Goal: Find specific page/section: Find specific page/section

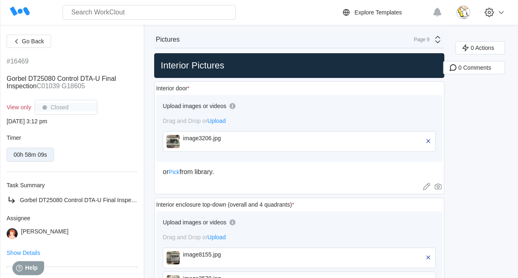
scroll to position [236, 0]
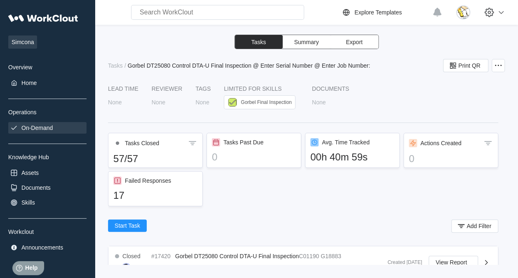
click at [45, 123] on div "On-Demand" at bounding box center [47, 128] width 78 height 12
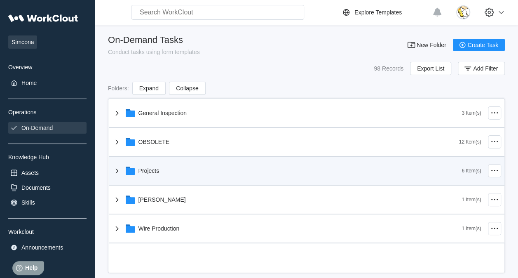
click at [185, 175] on div "Projects" at bounding box center [287, 170] width 350 height 21
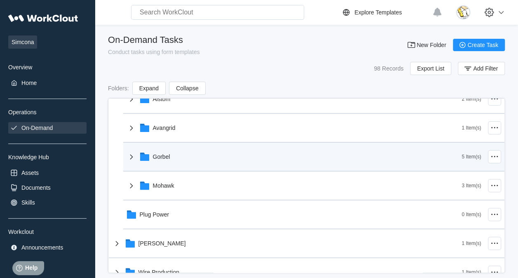
click at [186, 162] on div "Gorbel" at bounding box center [293, 156] width 335 height 21
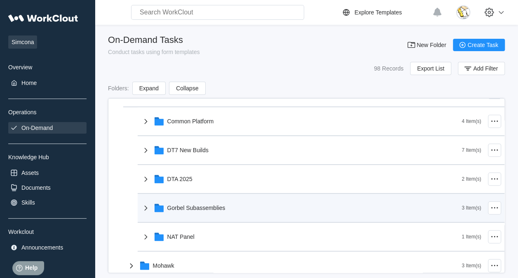
scroll to position [206, 0]
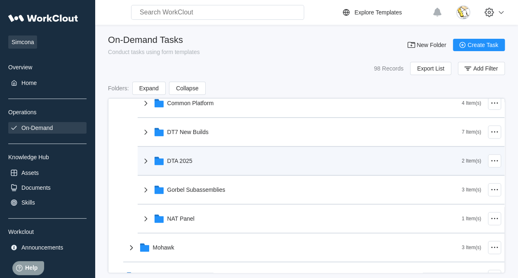
click at [194, 159] on div "DTA 2025" at bounding box center [301, 160] width 321 height 21
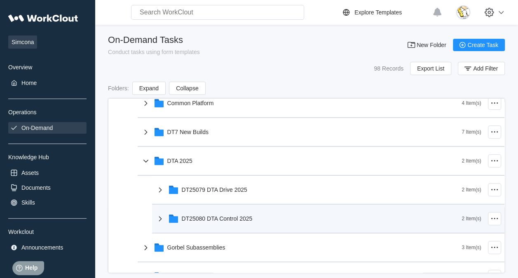
click at [230, 219] on div "DT25080 DTA Control 2025" at bounding box center [217, 218] width 71 height 7
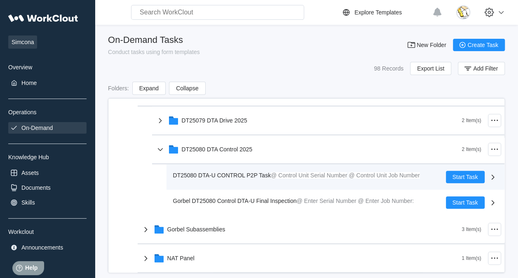
scroll to position [288, 0]
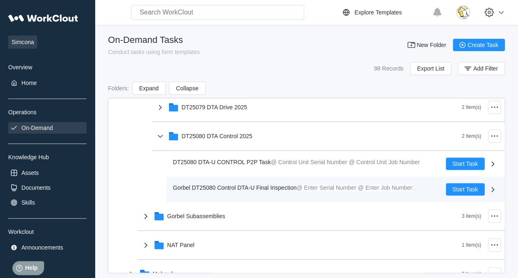
click at [274, 187] on span "Gorbel DT25080 Control DTA-U Final Inspection" at bounding box center [235, 187] width 124 height 7
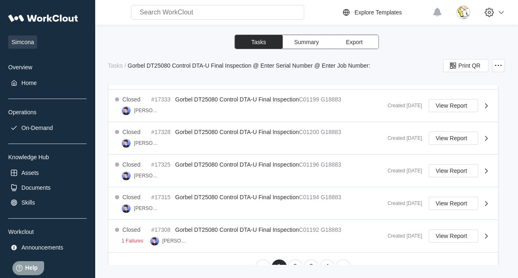
scroll to position [495, 0]
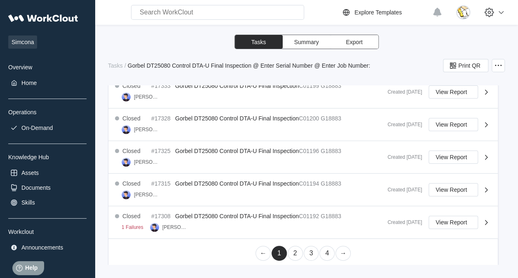
click at [308, 248] on link "3" at bounding box center [310, 252] width 15 height 15
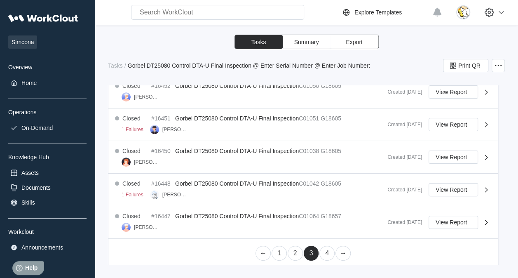
click at [324, 251] on link "4" at bounding box center [326, 252] width 15 height 15
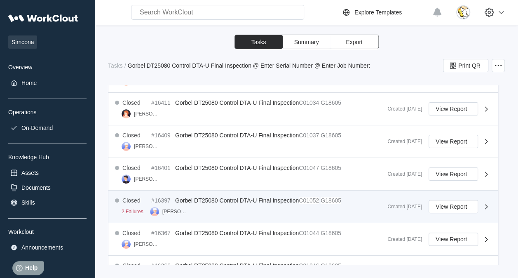
scroll to position [398, 0]
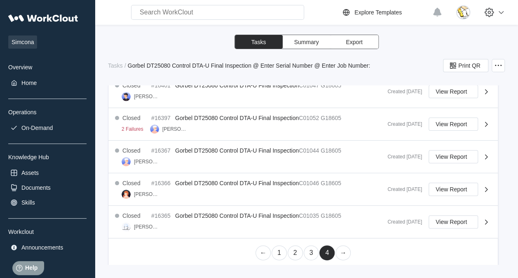
click at [303, 250] on link "3" at bounding box center [310, 252] width 15 height 15
click at [292, 250] on link "2" at bounding box center [294, 252] width 15 height 15
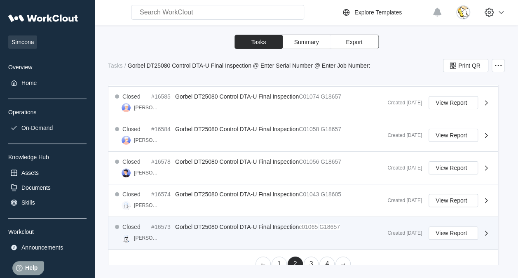
scroll to position [454, 0]
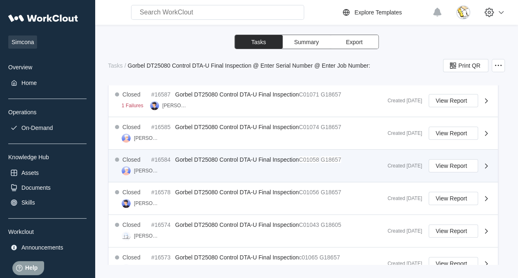
click at [301, 160] on mark "C01058" at bounding box center [309, 159] width 20 height 7
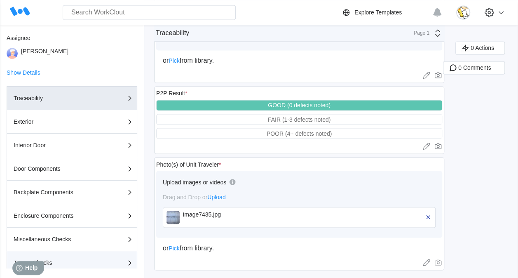
scroll to position [236, 0]
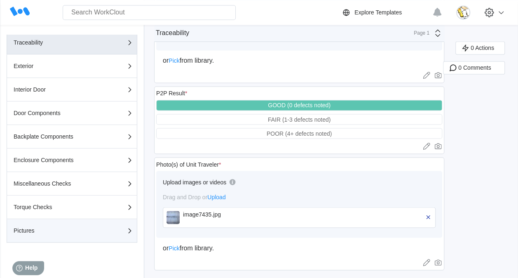
drag, startPoint x: 82, startPoint y: 226, endPoint x: 106, endPoint y: 219, distance: 24.8
click at [84, 226] on div "Pictures" at bounding box center [72, 230] width 117 height 10
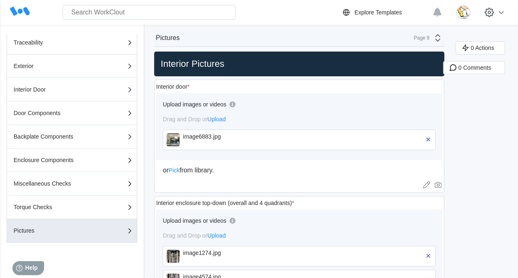
scroll to position [0, 0]
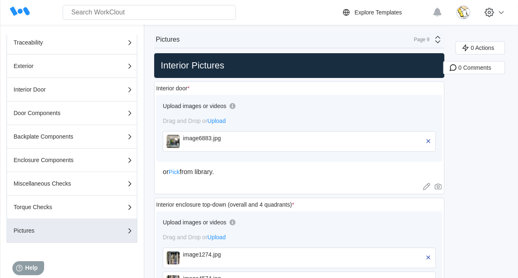
click at [209, 146] on div "image6883.jpg" at bounding box center [230, 141] width 95 height 13
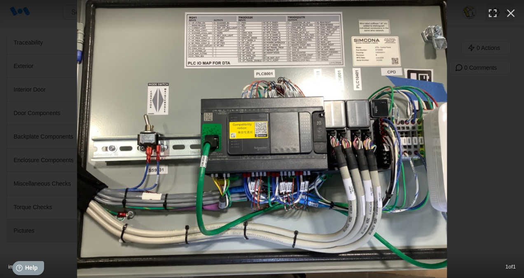
click at [510, 16] on icon "button" at bounding box center [510, 13] width 13 height 13
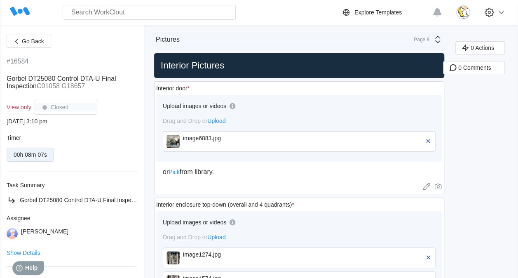
click at [203, 138] on div "image6883.jpg" at bounding box center [230, 138] width 95 height 7
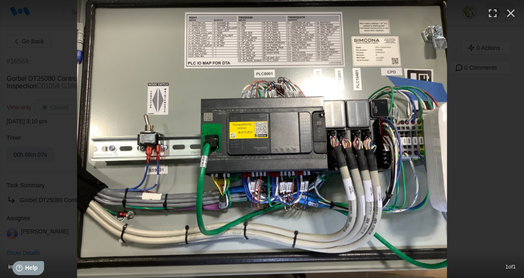
click at [509, 15] on icon "button" at bounding box center [511, 13] width 8 height 8
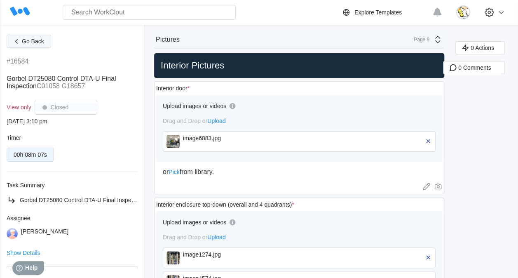
click at [43, 41] on span "Go Back" at bounding box center [33, 41] width 22 height 6
click at [38, 43] on span "Go Back" at bounding box center [33, 41] width 22 height 6
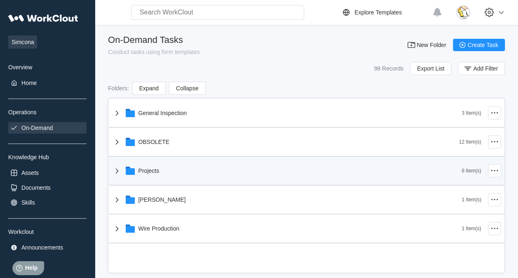
click at [175, 170] on div "Projects" at bounding box center [287, 170] width 350 height 21
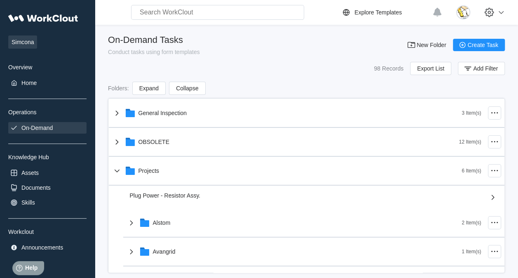
scroll to position [82, 0]
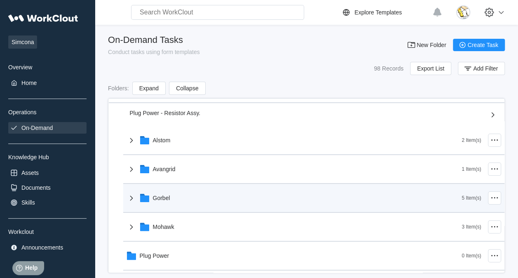
click at [177, 205] on div "Gorbel" at bounding box center [293, 197] width 335 height 21
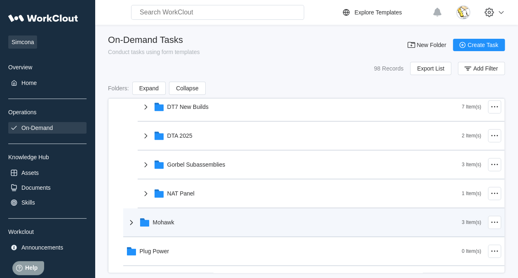
scroll to position [247, 0]
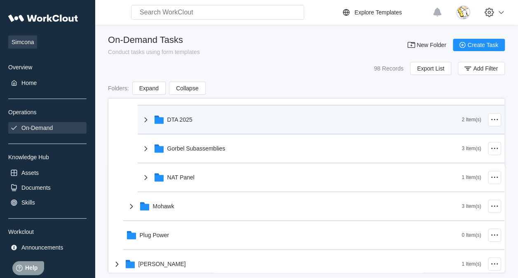
click at [199, 110] on div "DTA 2025" at bounding box center [301, 119] width 321 height 21
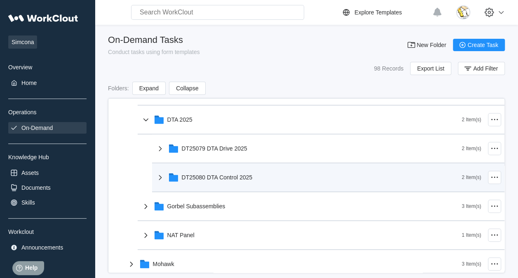
click at [216, 174] on div "DT25080 DTA Control 2025" at bounding box center [217, 177] width 71 height 7
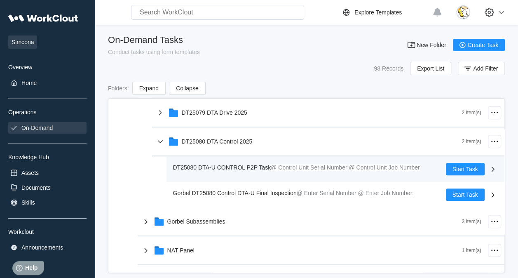
scroll to position [329, 0]
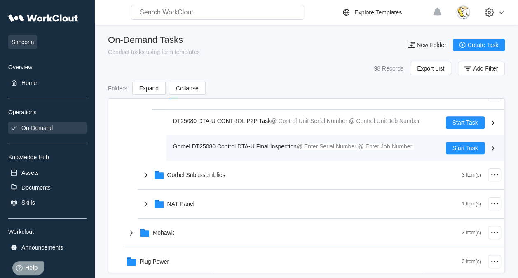
click at [274, 143] on span "Gorbel DT25080 Control DTA-U Final Inspection" at bounding box center [235, 146] width 124 height 7
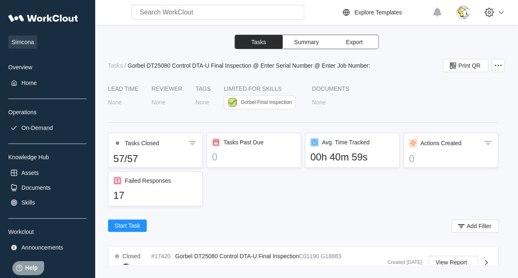
scroll to position [329, 0]
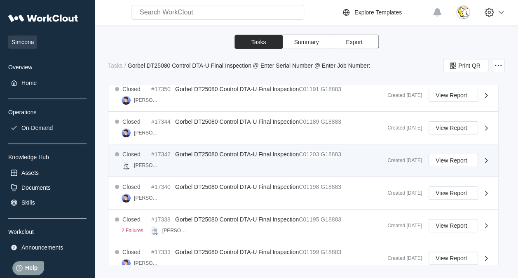
click at [282, 151] on span "Gorbel DT25080 Control DTA-U Final Inspection" at bounding box center [237, 154] width 124 height 7
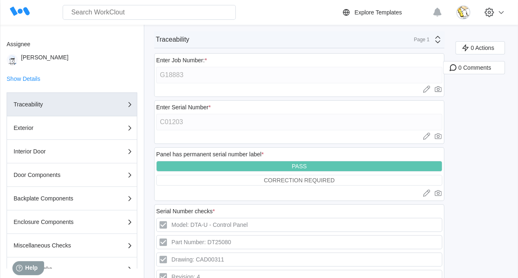
scroll to position [236, 0]
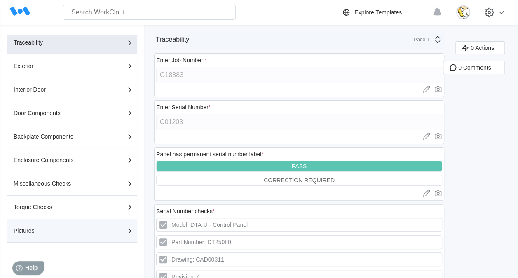
click at [32, 229] on div "Pictures" at bounding box center [55, 230] width 82 height 6
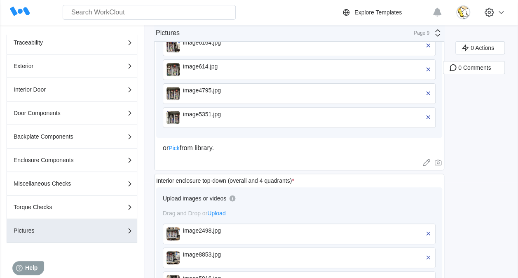
scroll to position [0, 0]
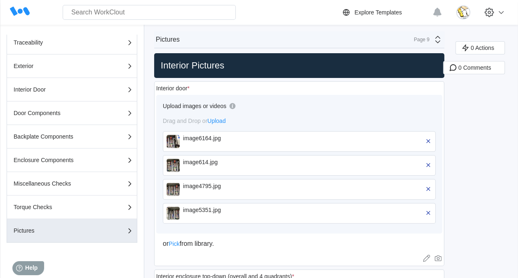
click at [252, 138] on div "image6164.jpg" at bounding box center [230, 138] width 95 height 7
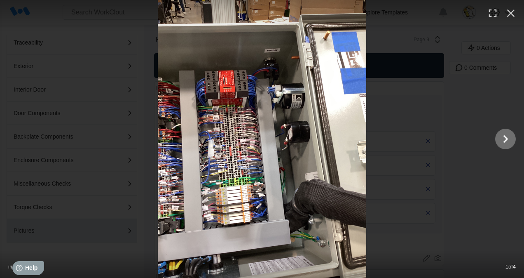
click at [505, 139] on icon "Show slide 2 of 4" at bounding box center [505, 139] width 16 height 20
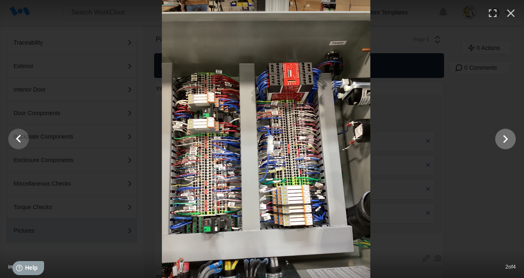
click at [505, 139] on icon "Show slide 3 of 4" at bounding box center [505, 139] width 16 height 20
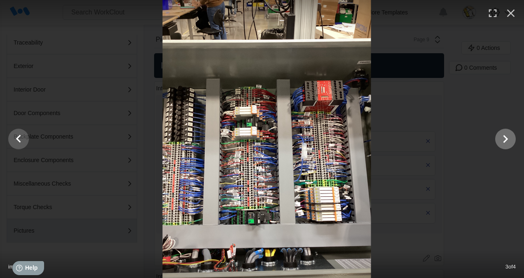
click at [505, 139] on icon "Show slide 4 of 4" at bounding box center [505, 139] width 16 height 20
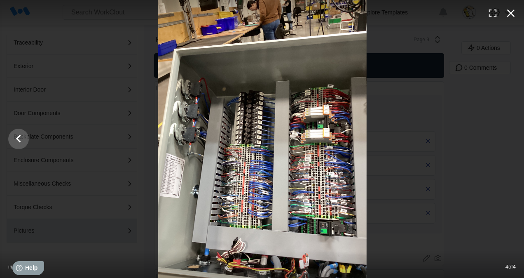
click at [511, 14] on icon "button" at bounding box center [511, 13] width 8 height 8
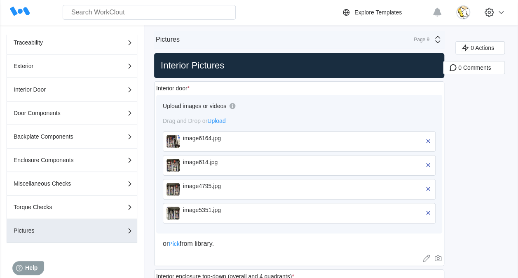
click at [212, 138] on div "image6164.jpg" at bounding box center [230, 138] width 95 height 7
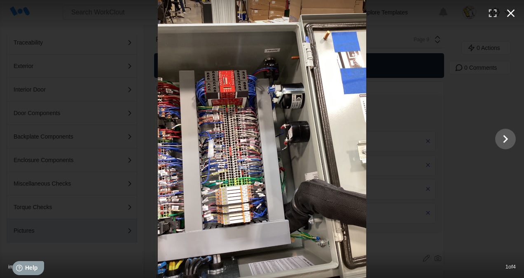
click at [509, 16] on icon "button" at bounding box center [510, 13] width 13 height 13
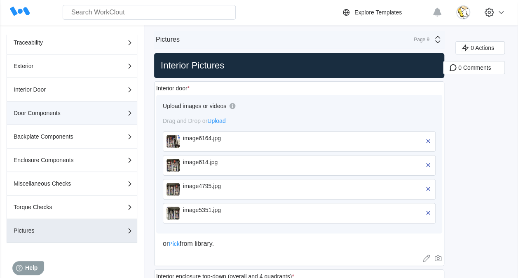
click at [56, 110] on div "Door Components" at bounding box center [55, 113] width 82 height 6
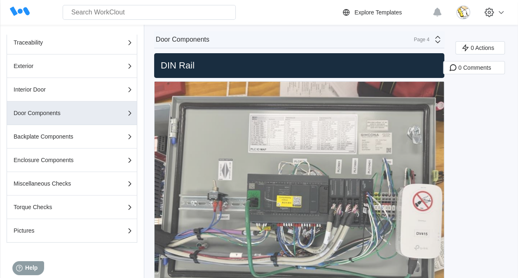
drag, startPoint x: 229, startPoint y: 200, endPoint x: 228, endPoint y: 148, distance: 51.5
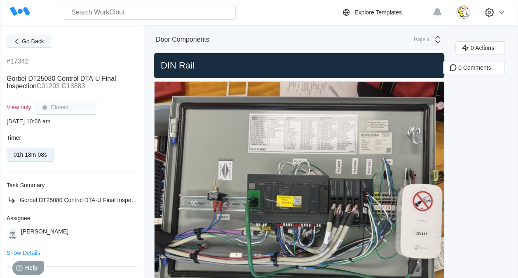
click at [30, 40] on span "Go Back" at bounding box center [33, 41] width 22 height 6
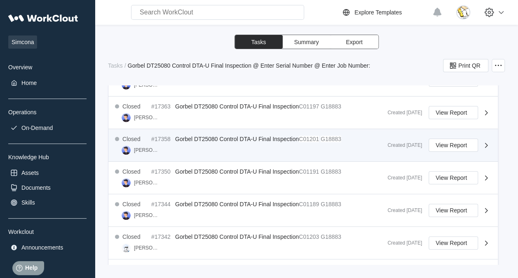
scroll to position [494, 0]
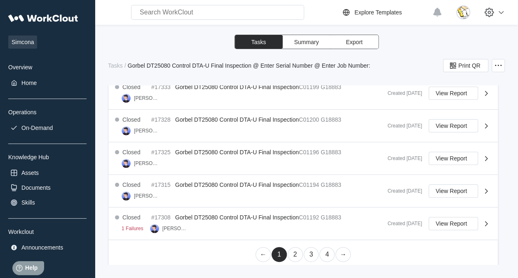
click at [338, 252] on link "→" at bounding box center [342, 254] width 15 height 15
click at [326, 250] on link "4" at bounding box center [326, 254] width 15 height 15
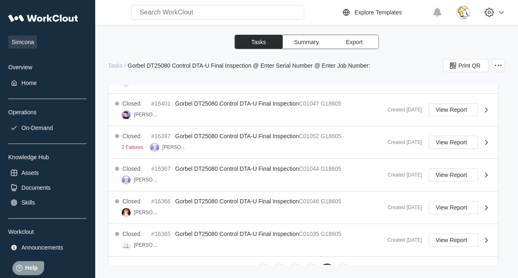
scroll to position [398, 0]
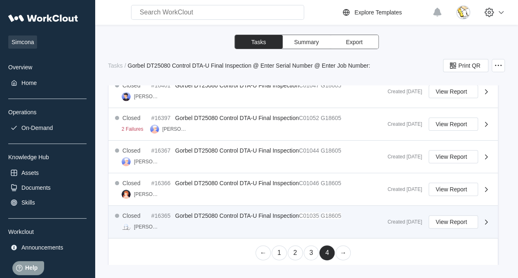
click at [265, 212] on span "Gorbel DT25080 Control DTA-U Final Inspection" at bounding box center [237, 215] width 124 height 7
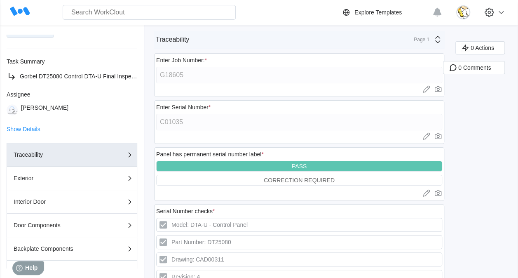
scroll to position [236, 0]
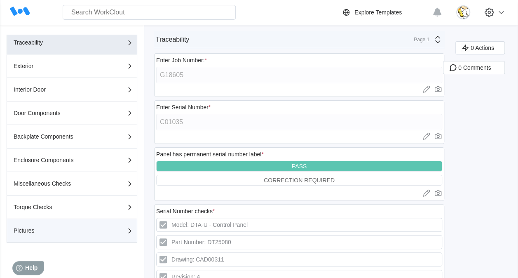
click at [60, 236] on button "Pictures" at bounding box center [72, 230] width 131 height 23
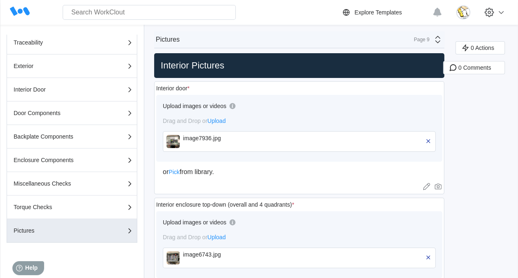
click at [206, 142] on div "image7936.jpg" at bounding box center [230, 141] width 95 height 13
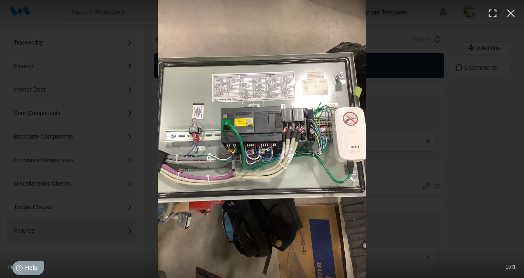
click at [196, 131] on img at bounding box center [262, 139] width 208 height 278
click at [508, 12] on icon "button" at bounding box center [510, 13] width 13 height 13
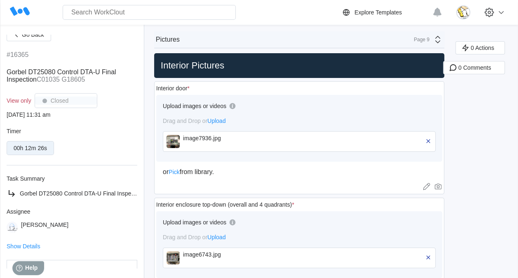
scroll to position [0, 0]
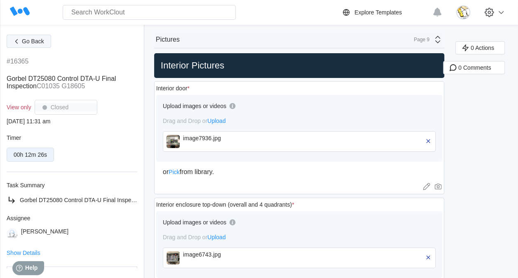
click at [20, 41] on icon "button" at bounding box center [16, 41] width 9 height 9
click at [41, 39] on span "Go Back" at bounding box center [33, 41] width 22 height 6
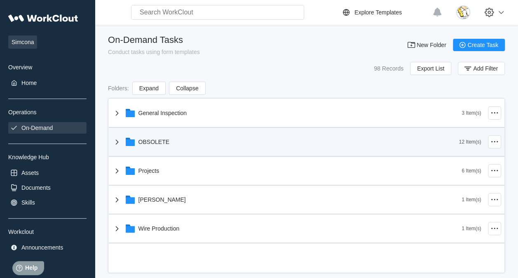
click at [162, 145] on div "OBSOLETE" at bounding box center [285, 141] width 347 height 21
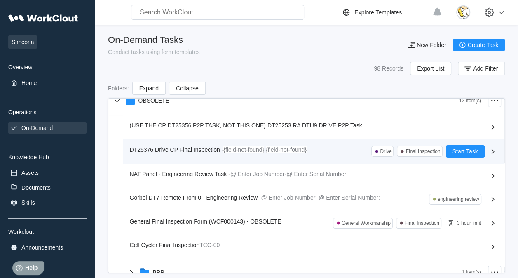
scroll to position [82, 0]
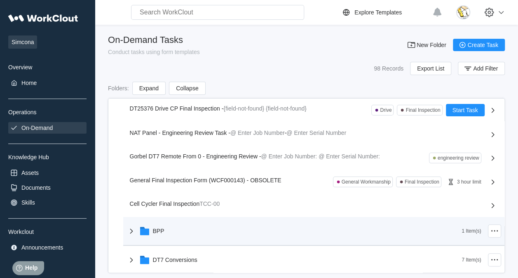
click at [182, 233] on div "BPP" at bounding box center [293, 230] width 335 height 21
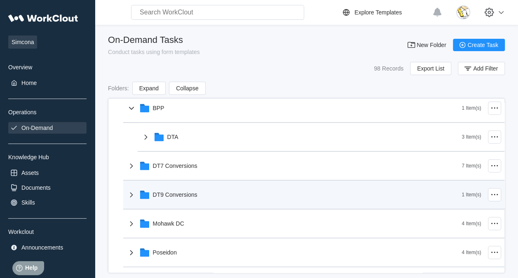
scroll to position [206, 0]
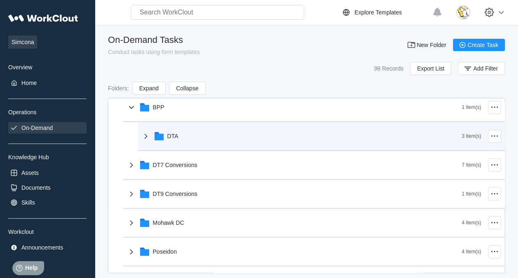
click at [192, 131] on div "DTA" at bounding box center [301, 135] width 321 height 21
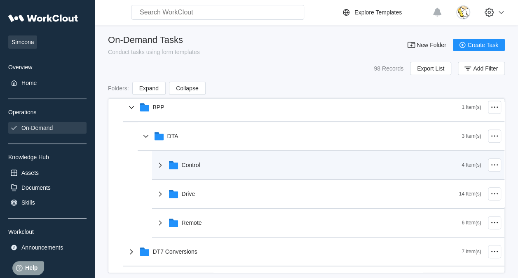
click at [211, 162] on div "Control" at bounding box center [308, 164] width 306 height 21
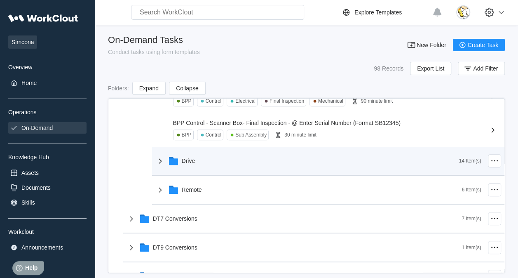
scroll to position [371, 0]
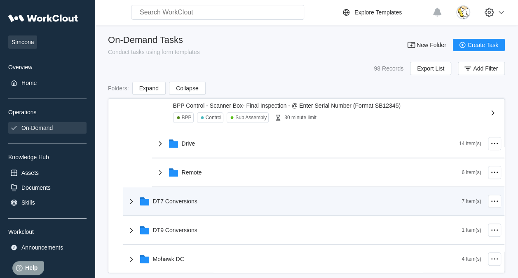
click at [194, 213] on div "General Inspection 3 Item(s) OBSOLETE 12 Item(s) (USE THE CP DT25356 P2P TASK, …" at bounding box center [306, 72] width 395 height 689
click at [215, 202] on div "DT7 Conversions" at bounding box center [293, 200] width 335 height 21
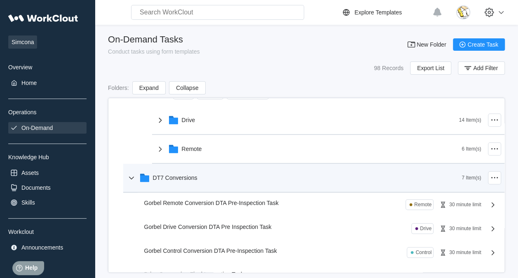
scroll to position [412, 0]
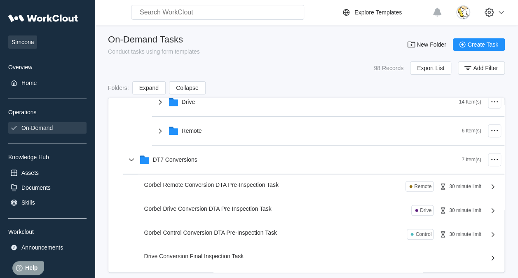
click at [230, 239] on div "Gorbel Control Conversion DTA Pre-Inspection Task Control 30 minute limit" at bounding box center [314, 234] width 340 height 11
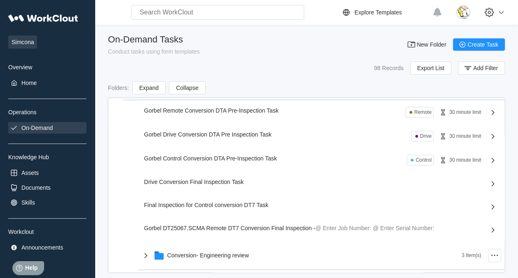
scroll to position [494, 0]
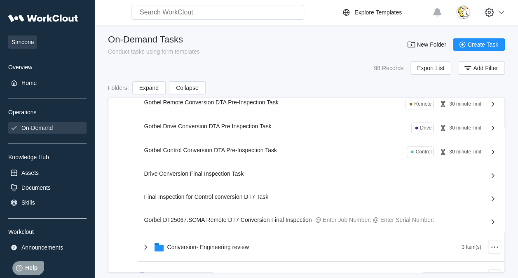
click at [223, 200] on span "Final Inspection for Control conversion DT7 Task" at bounding box center [206, 196] width 124 height 7
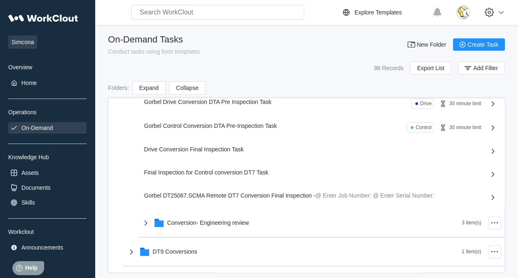
scroll to position [576, 0]
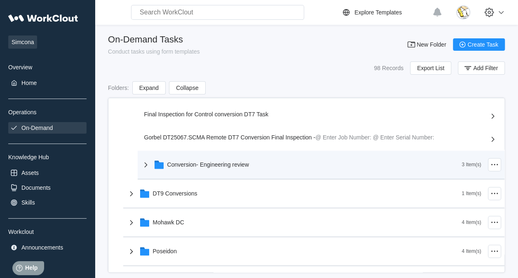
click at [220, 167] on div "Conversion- Engineering review" at bounding box center [208, 164] width 82 height 7
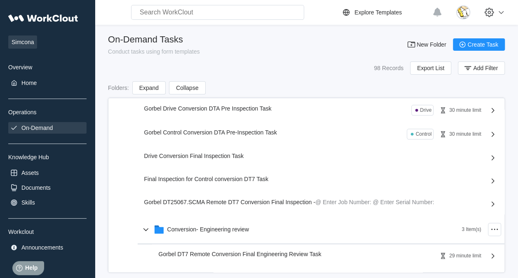
scroll to position [494, 0]
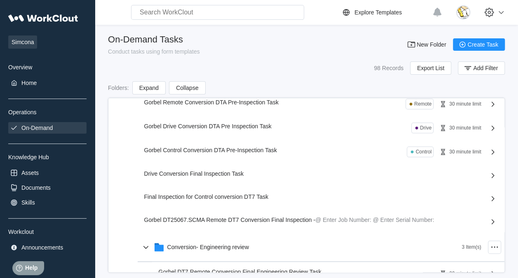
click at [201, 153] on span "Gorbel Control Conversion DTA Pre-Inspection Task" at bounding box center [210, 150] width 133 height 7
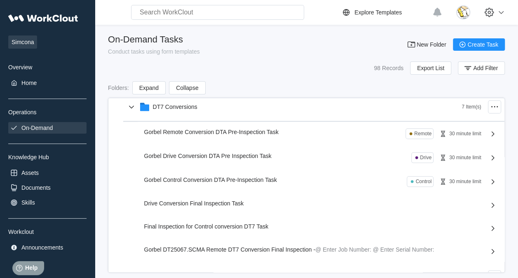
scroll to position [453, 0]
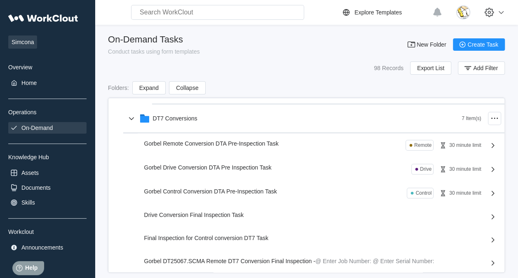
click at [224, 194] on span "Gorbel Control Conversion DTA Pre-Inspection Task" at bounding box center [210, 191] width 133 height 7
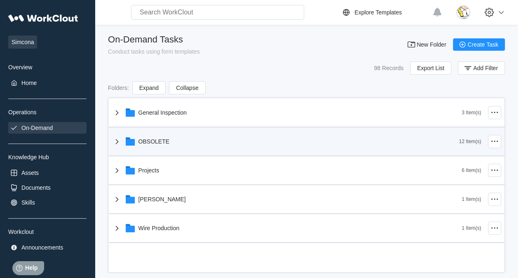
drag, startPoint x: 170, startPoint y: 144, endPoint x: 169, endPoint y: 148, distance: 4.2
click at [170, 144] on div "OBSOLETE" at bounding box center [285, 141] width 347 height 21
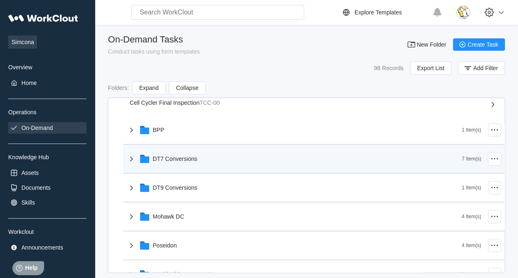
scroll to position [165, 0]
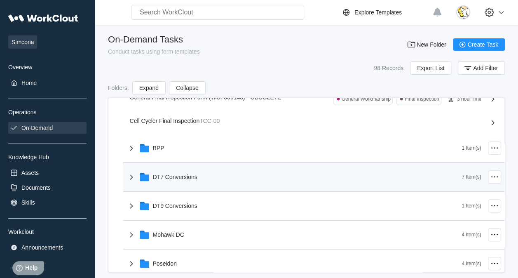
click at [204, 183] on div "DT7 Conversions" at bounding box center [293, 176] width 335 height 21
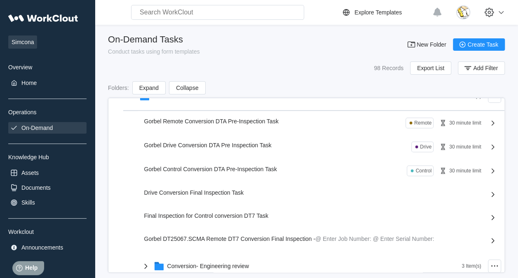
scroll to position [247, 0]
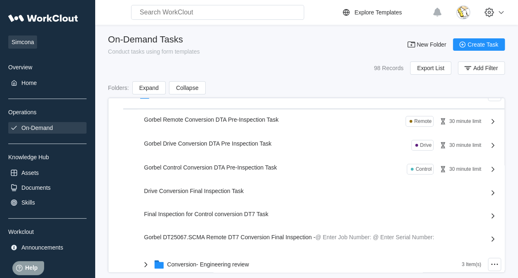
click at [223, 168] on div "Gorbel Control Conversion DTA Pre-Inspection Task" at bounding box center [212, 166] width 136 height 7
click at [270, 168] on span "Gorbel Control Conversion DTA Pre-Inspection Task" at bounding box center [210, 167] width 133 height 7
click at [269, 167] on span "Gorbel Control Conversion DTA Pre-Inspection Task" at bounding box center [210, 167] width 133 height 7
click at [271, 164] on span "Gorbel Control Conversion DTA Pre-Inspection Task" at bounding box center [210, 167] width 133 height 7
click at [273, 166] on span "Gorbel Control Conversion DTA Pre-Inspection Task" at bounding box center [210, 167] width 133 height 7
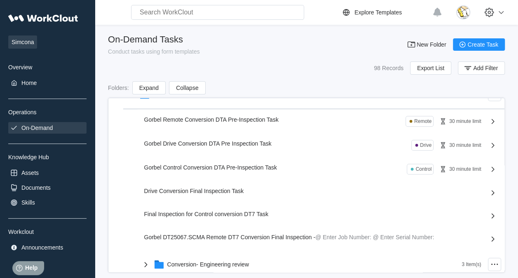
click at [273, 165] on span "Gorbel Control Conversion DTA Pre-Inspection Task" at bounding box center [210, 167] width 133 height 7
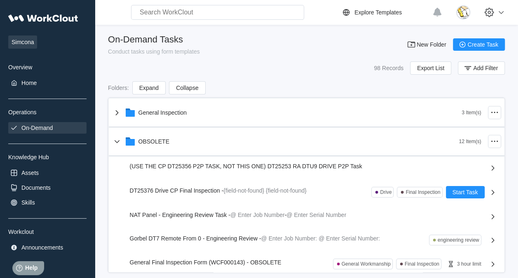
scroll to position [0, 0]
click at [48, 84] on div "Home" at bounding box center [47, 83] width 78 height 12
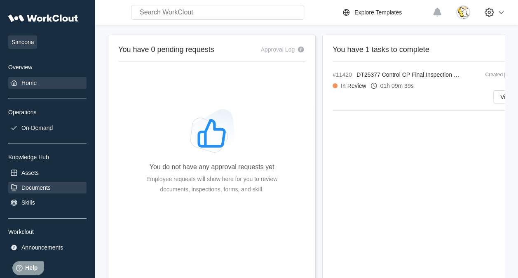
click at [47, 186] on div "Documents" at bounding box center [35, 187] width 29 height 7
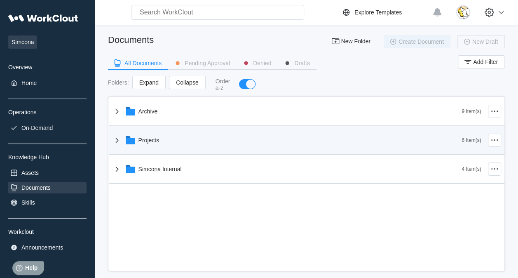
click at [169, 150] on div "Projects" at bounding box center [287, 139] width 350 height 21
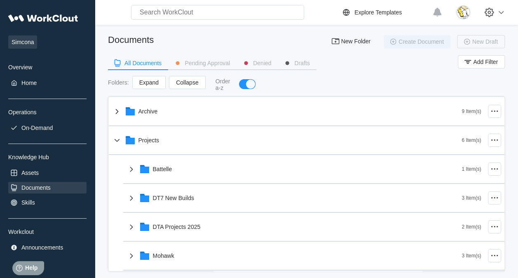
click at [217, 223] on div "Archive 9 Item(s) Projects 6 Item(s) Battelle 1 Item(s) DT7 New Builds 3 Item(s…" at bounding box center [306, 226] width 395 height 259
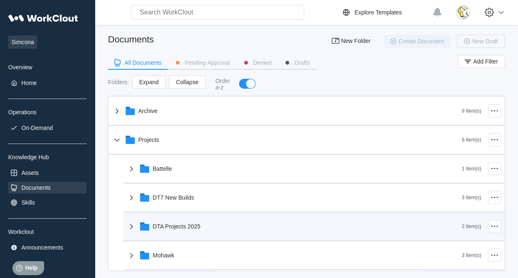
click at [220, 228] on div "DTA Projects 2025" at bounding box center [293, 225] width 335 height 21
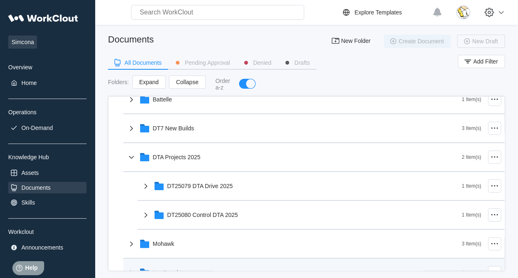
scroll to position [143, 0]
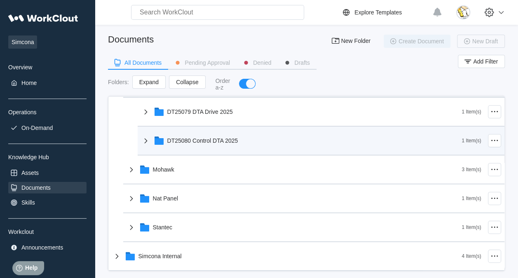
click at [229, 139] on div "DT25080 Control DTA 2025" at bounding box center [202, 140] width 71 height 7
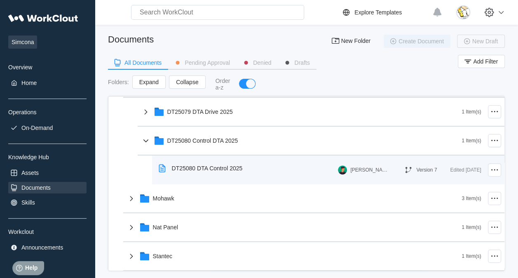
click at [226, 171] on div "DT25080 DTA Control 2025" at bounding box center [202, 168] width 94 height 19
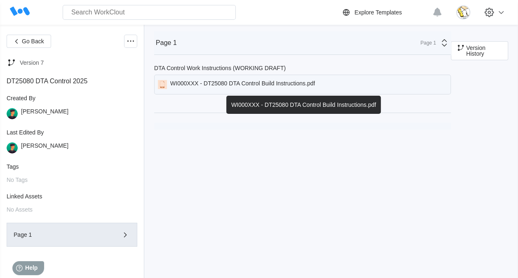
click at [221, 83] on div "WI000XXX - DT25080 DTA Control Build Instructions.pdf" at bounding box center [242, 84] width 145 height 9
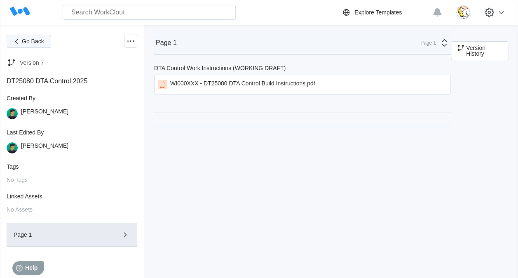
click at [35, 43] on span "Go Back" at bounding box center [33, 41] width 22 height 6
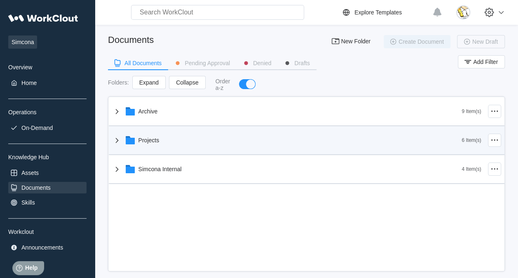
click at [142, 141] on div "Projects" at bounding box center [148, 140] width 21 height 7
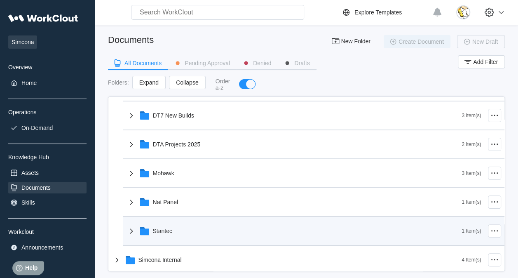
scroll to position [41, 0]
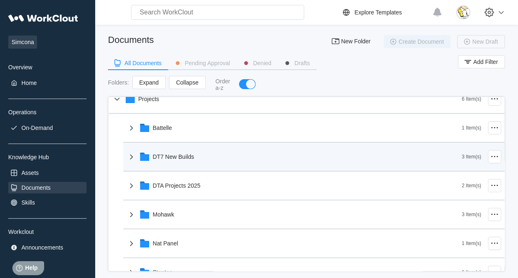
click at [184, 158] on div "DT7 New Builds" at bounding box center [173, 156] width 41 height 7
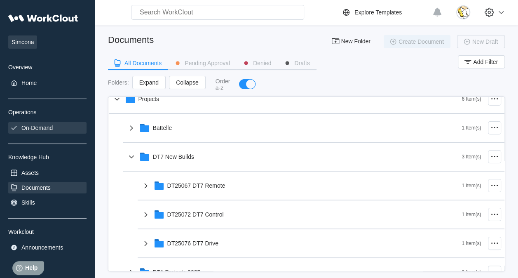
click at [54, 128] on div "On-Demand" at bounding box center [47, 128] width 78 height 12
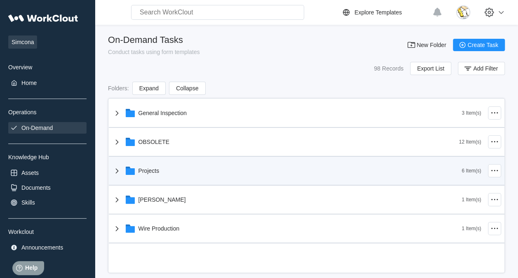
click at [172, 166] on div "Projects" at bounding box center [287, 170] width 350 height 21
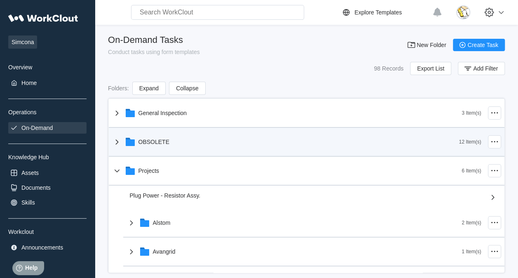
click at [186, 144] on div "OBSOLETE" at bounding box center [285, 141] width 347 height 21
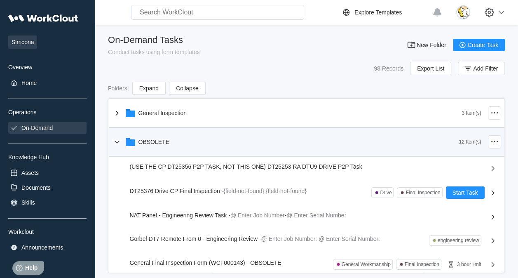
click at [186, 144] on div "OBSOLETE" at bounding box center [285, 141] width 347 height 21
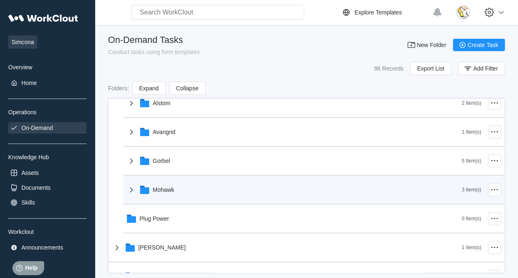
scroll to position [124, 0]
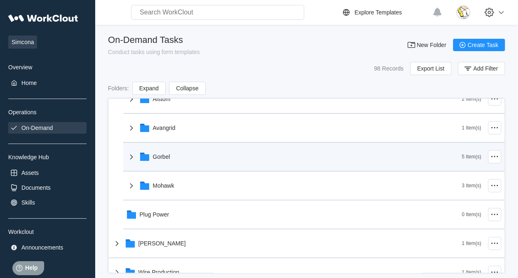
click at [194, 160] on div "Gorbel" at bounding box center [293, 156] width 335 height 21
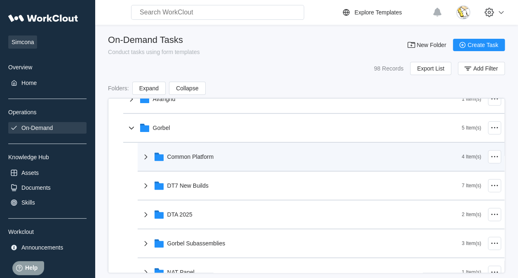
scroll to position [165, 0]
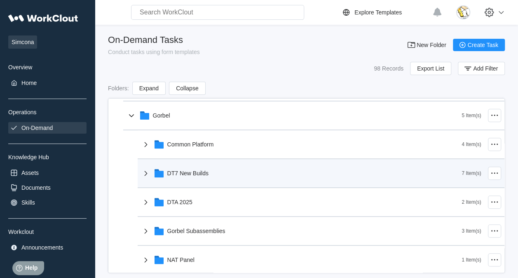
click at [194, 175] on div "DT7 New Builds" at bounding box center [187, 173] width 41 height 7
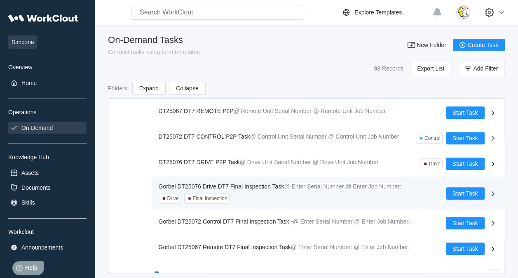
scroll to position [288, 0]
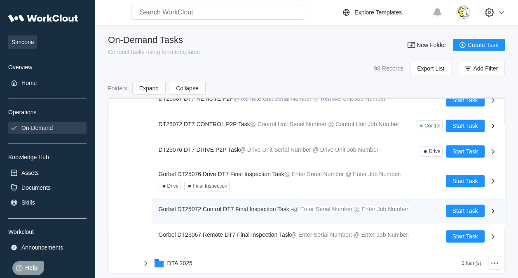
click at [250, 207] on span "Gorbel DT25072 Control DT7 Final Inspection Task -" at bounding box center [226, 208] width 134 height 7
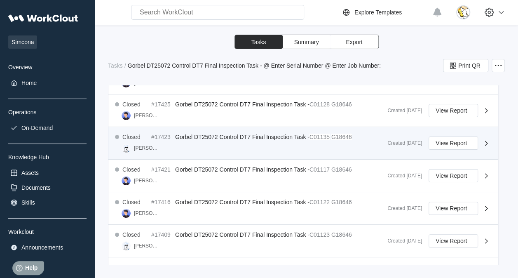
scroll to position [495, 0]
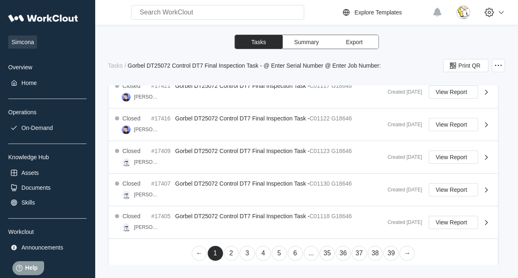
click at [247, 250] on link "3" at bounding box center [246, 252] width 15 height 15
click at [264, 251] on link "4" at bounding box center [262, 252] width 15 height 15
drag, startPoint x: 248, startPoint y: 249, endPoint x: 266, endPoint y: 240, distance: 20.3
click at [248, 249] on link "3" at bounding box center [246, 252] width 15 height 15
click at [287, 251] on link "6" at bounding box center [294, 252] width 15 height 15
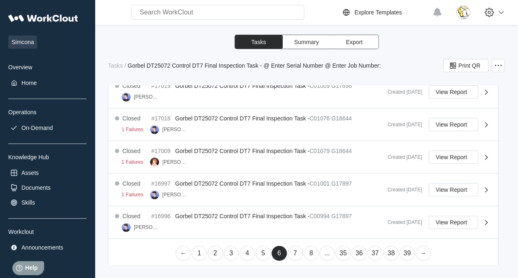
click at [264, 250] on link "5" at bounding box center [262, 252] width 15 height 15
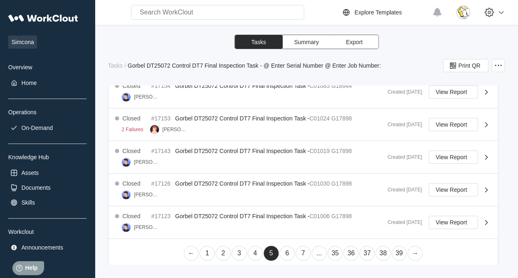
click at [284, 250] on link "6" at bounding box center [286, 252] width 15 height 15
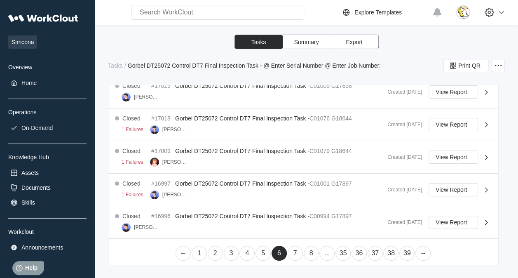
click at [295, 250] on link "7" at bounding box center [294, 252] width 15 height 15
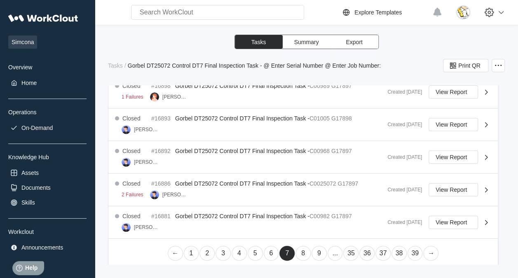
click at [302, 248] on link "8" at bounding box center [302, 252] width 15 height 15
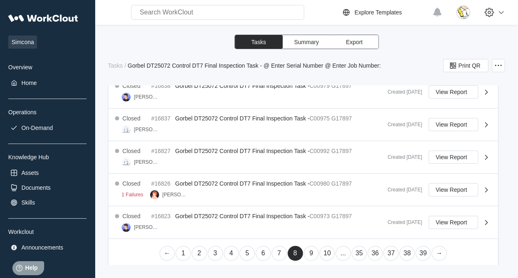
click at [182, 246] on link "1" at bounding box center [182, 252] width 15 height 15
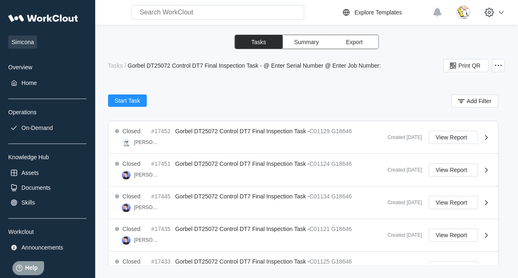
scroll to position [84, 0]
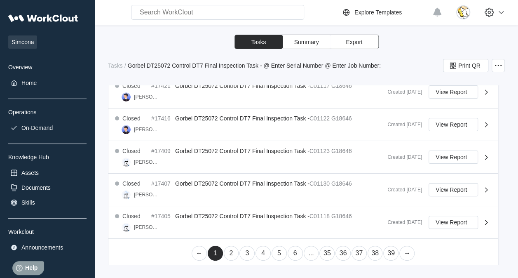
click at [229, 251] on link "2" at bounding box center [231, 252] width 15 height 15
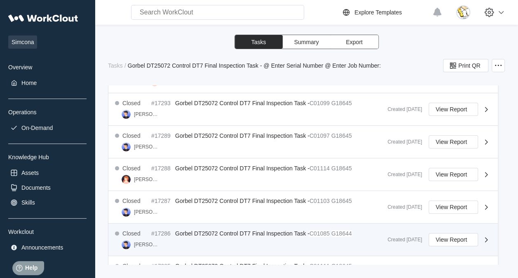
scroll to position [495, 0]
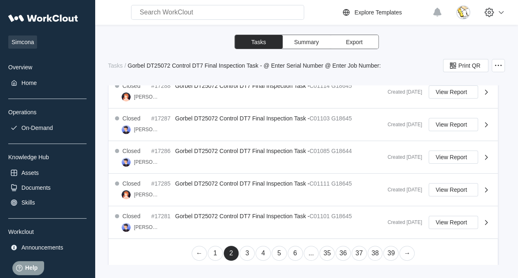
click at [245, 247] on link "3" at bounding box center [246, 252] width 15 height 15
click at [259, 248] on link "4" at bounding box center [262, 252] width 15 height 15
click at [278, 247] on link "5" at bounding box center [278, 252] width 15 height 15
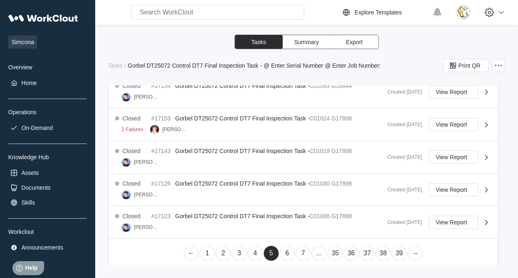
click at [286, 252] on link "6" at bounding box center [286, 252] width 15 height 15
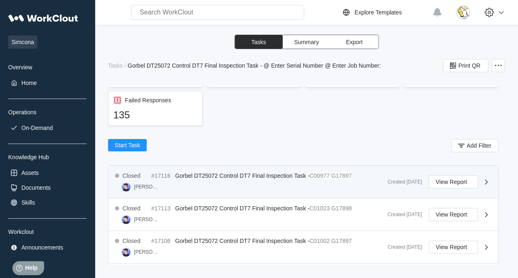
scroll to position [82, 0]
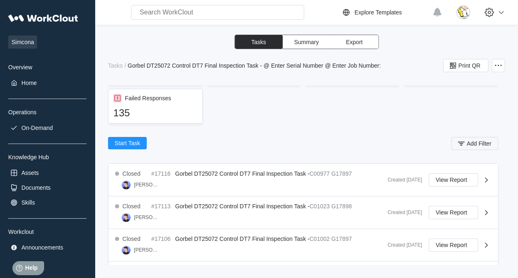
click at [451, 145] on button "Add Filter" at bounding box center [474, 143] width 47 height 13
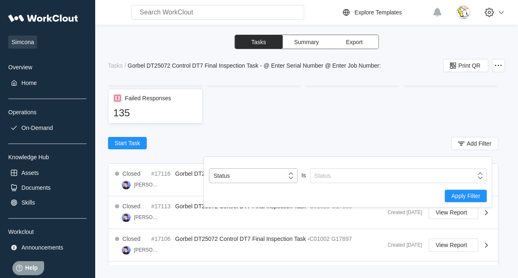
click at [259, 170] on div "Status" at bounding box center [247, 176] width 77 height 12
click at [293, 143] on div "Start Task Add Filter" at bounding box center [303, 145] width 390 height 16
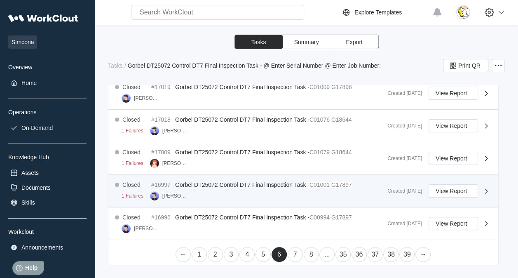
scroll to position [495, 0]
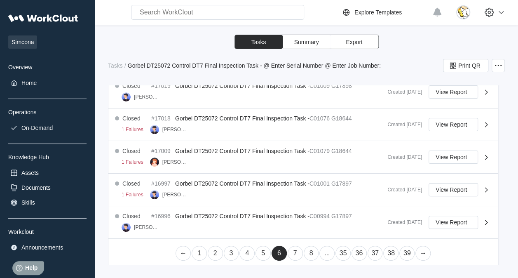
click at [194, 248] on link "1" at bounding box center [198, 252] width 15 height 15
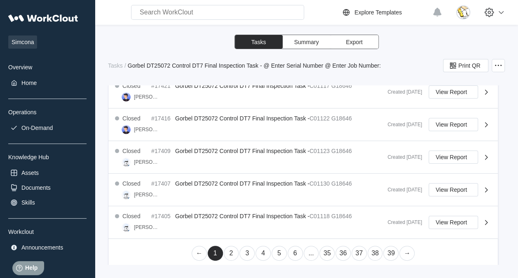
click at [228, 249] on link "2" at bounding box center [231, 252] width 15 height 15
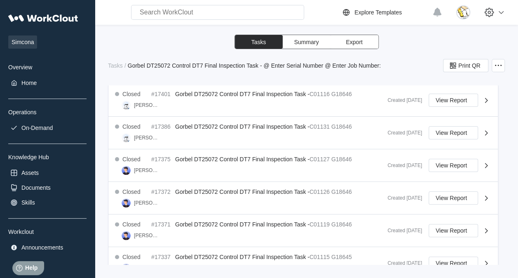
scroll to position [125, 0]
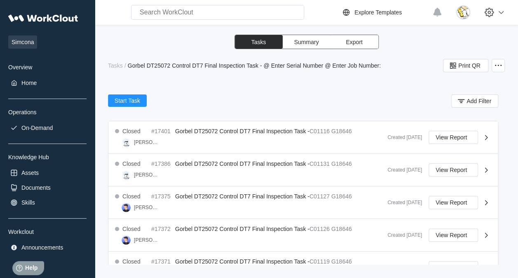
click at [222, 14] on input "text" at bounding box center [217, 12] width 173 height 15
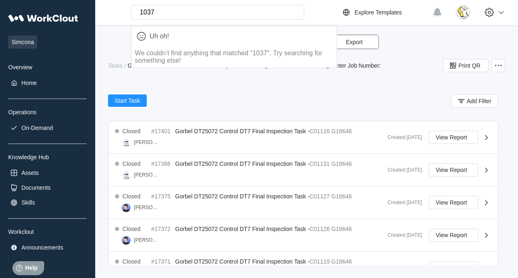
drag, startPoint x: 175, startPoint y: 16, endPoint x: 104, endPoint y: 16, distance: 71.6
click at [104, 16] on div "1037 Uh oh! We couldn’t find anything that matched "1037". Try searching for so…" at bounding box center [201, 12] width 206 height 15
type input "c001037"
click at [313, 98] on div "Start Task Add Filter" at bounding box center [303, 102] width 390 height 16
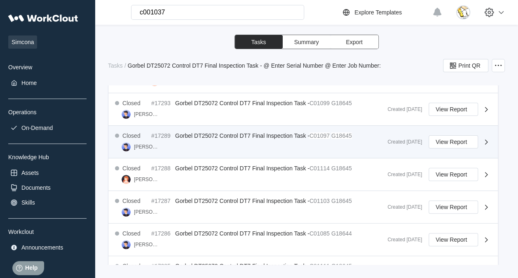
scroll to position [495, 0]
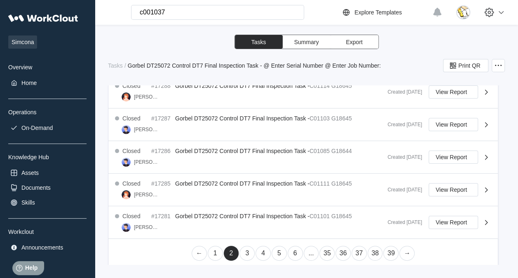
drag, startPoint x: 245, startPoint y: 248, endPoint x: 236, endPoint y: 244, distance: 10.6
click at [245, 248] on link "3" at bounding box center [246, 252] width 15 height 15
click at [263, 250] on link "4" at bounding box center [262, 252] width 15 height 15
click at [279, 247] on link "5" at bounding box center [278, 252] width 15 height 15
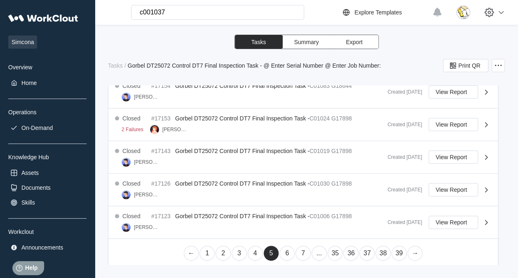
click at [285, 248] on link "6" at bounding box center [286, 252] width 15 height 15
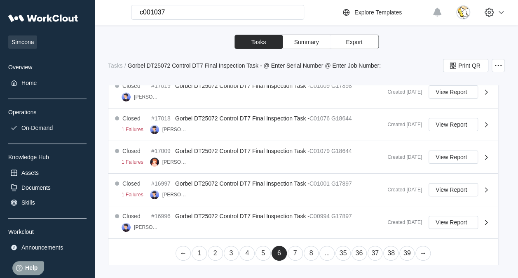
click at [309, 253] on link "8" at bounding box center [310, 252] width 15 height 15
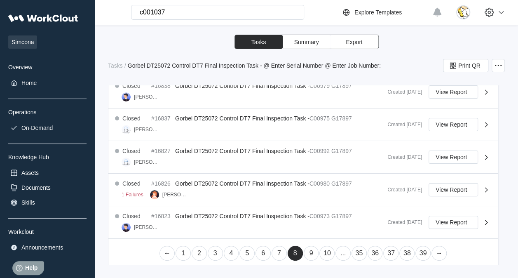
click at [309, 250] on link "9" at bounding box center [310, 252] width 15 height 15
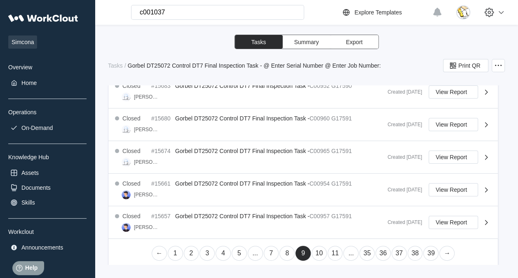
click at [316, 247] on link "10" at bounding box center [318, 252] width 15 height 15
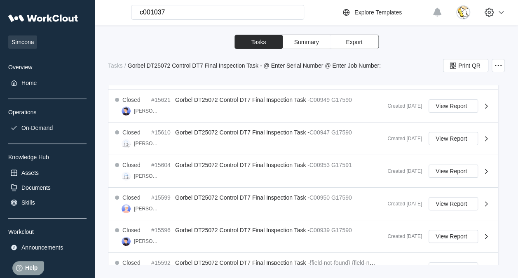
scroll to position [331, 0]
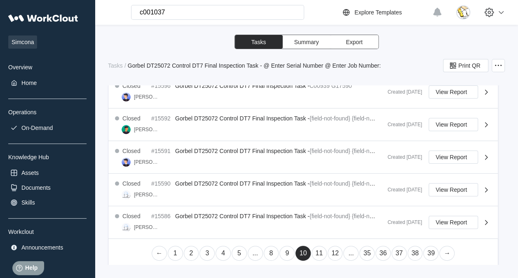
click at [316, 245] on link "11" at bounding box center [318, 252] width 15 height 15
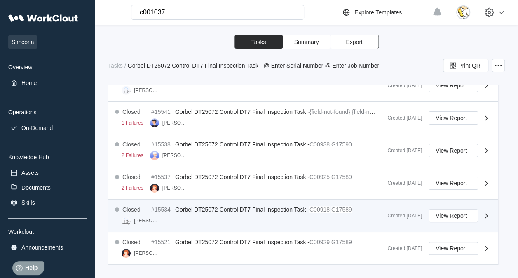
scroll to position [495, 0]
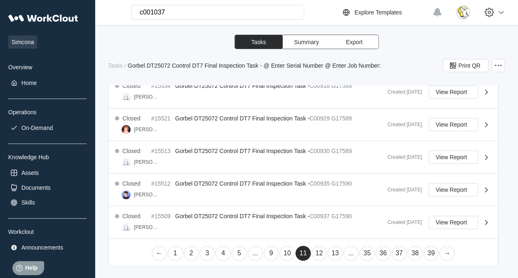
click at [281, 249] on link "10" at bounding box center [286, 252] width 15 height 15
click at [283, 251] on link "9" at bounding box center [286, 252] width 15 height 15
click at [282, 248] on link "8" at bounding box center [286, 252] width 15 height 15
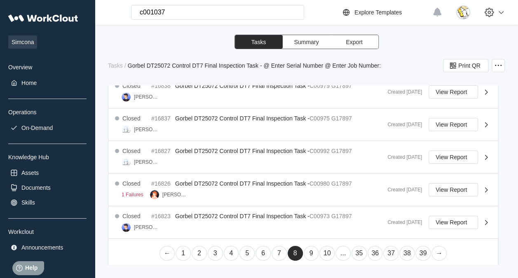
click at [305, 250] on link "9" at bounding box center [310, 252] width 15 height 15
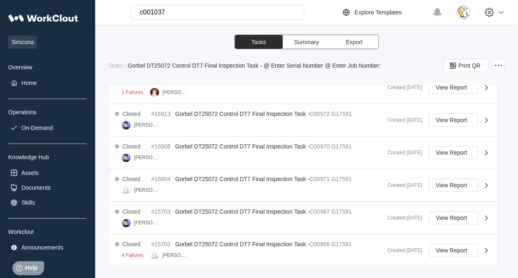
scroll to position [0, 0]
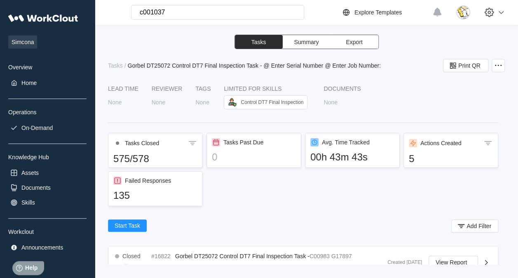
click at [394, 84] on div "Tasks Summary Export Tasks / Gorbel DT25072 Control DT7 Final Inspection Task -…" at bounding box center [306, 150] width 397 height 230
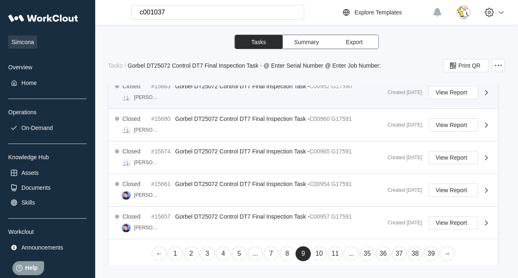
scroll to position [495, 0]
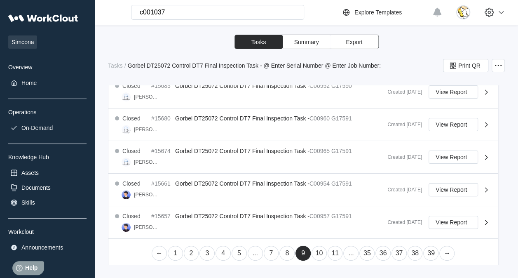
click at [219, 249] on link "4" at bounding box center [222, 252] width 15 height 15
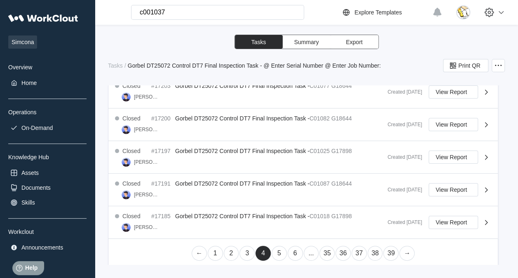
click at [275, 250] on link "5" at bounding box center [278, 252] width 15 height 15
click at [286, 250] on link "6" at bounding box center [286, 252] width 15 height 15
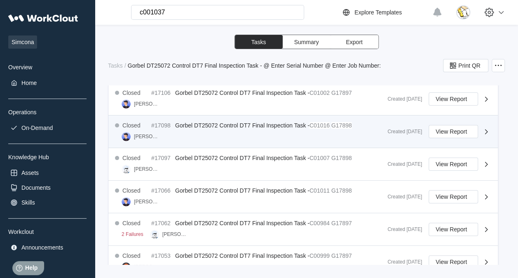
scroll to position [247, 0]
